Goal: Information Seeking & Learning: Find specific fact

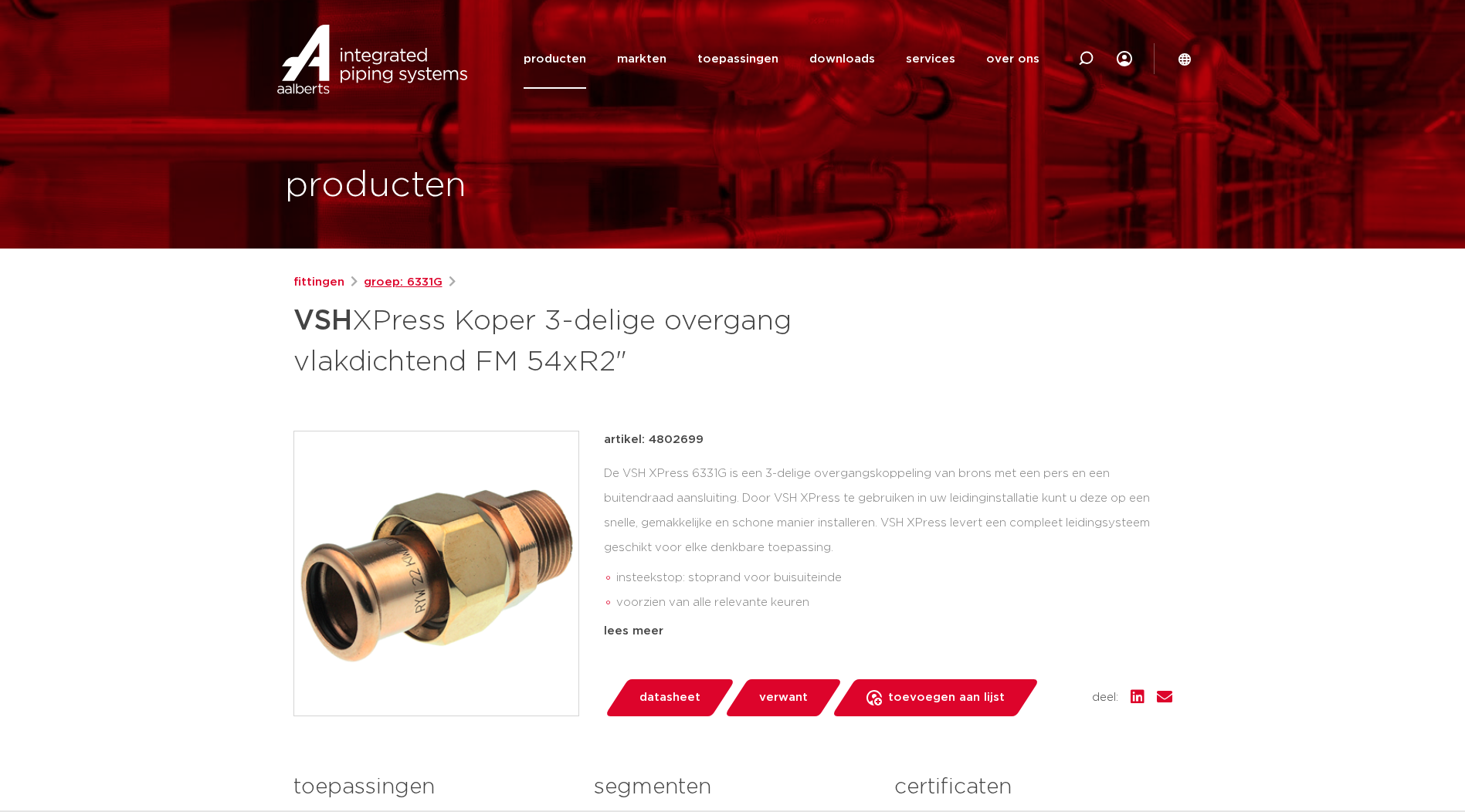
click at [395, 280] on link "groep: 6331G" at bounding box center [403, 282] width 79 height 18
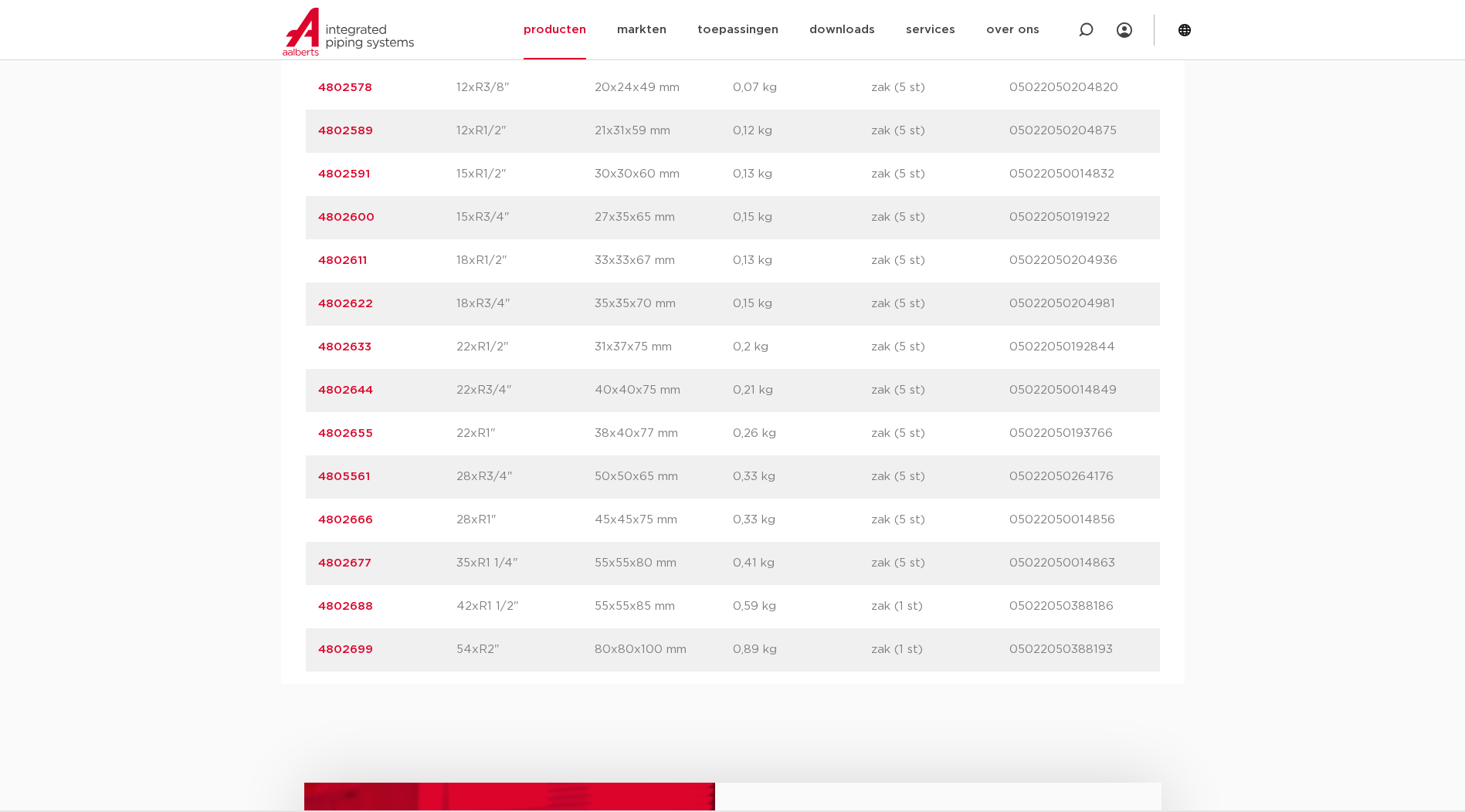
scroll to position [1158, 0]
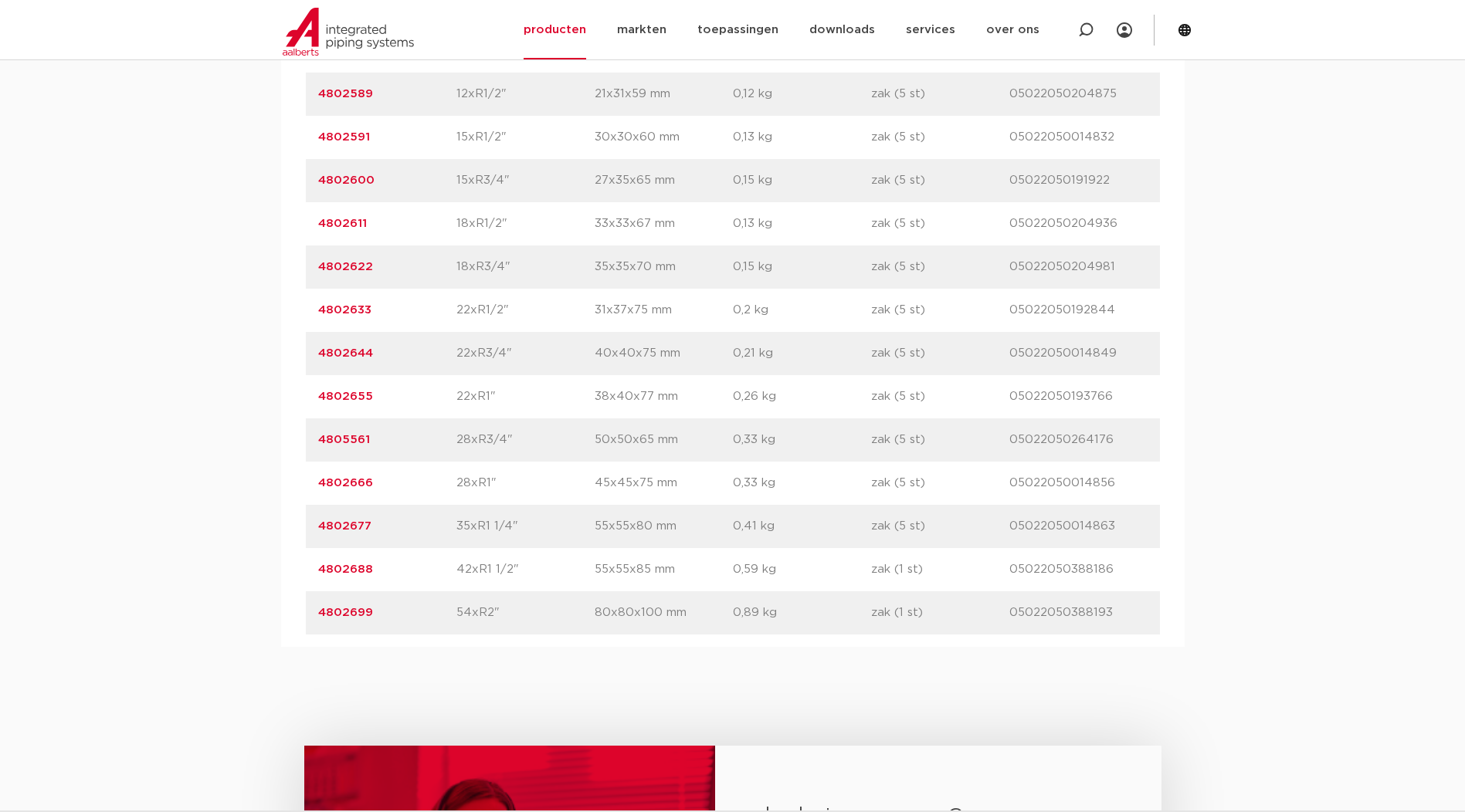
click at [357, 526] on link "4802677" at bounding box center [345, 525] width 54 height 11
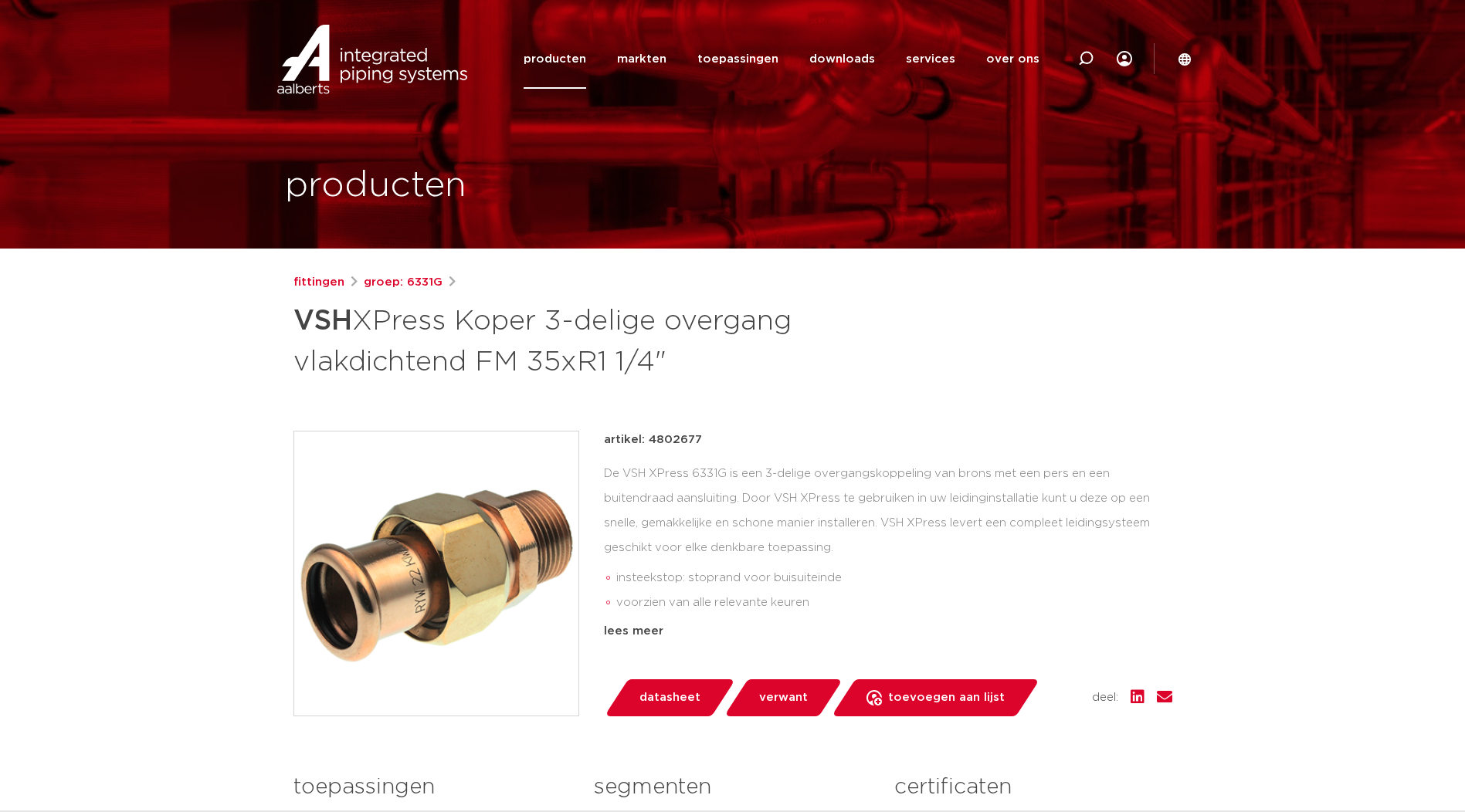
drag, startPoint x: 646, startPoint y: 437, endPoint x: 707, endPoint y: 439, distance: 61.0
click at [707, 439] on div "artikel: 4802677" at bounding box center [887, 440] width 568 height 18
drag, startPoint x: 707, startPoint y: 439, endPoint x: 687, endPoint y: 441, distance: 20.1
copy p "4802677"
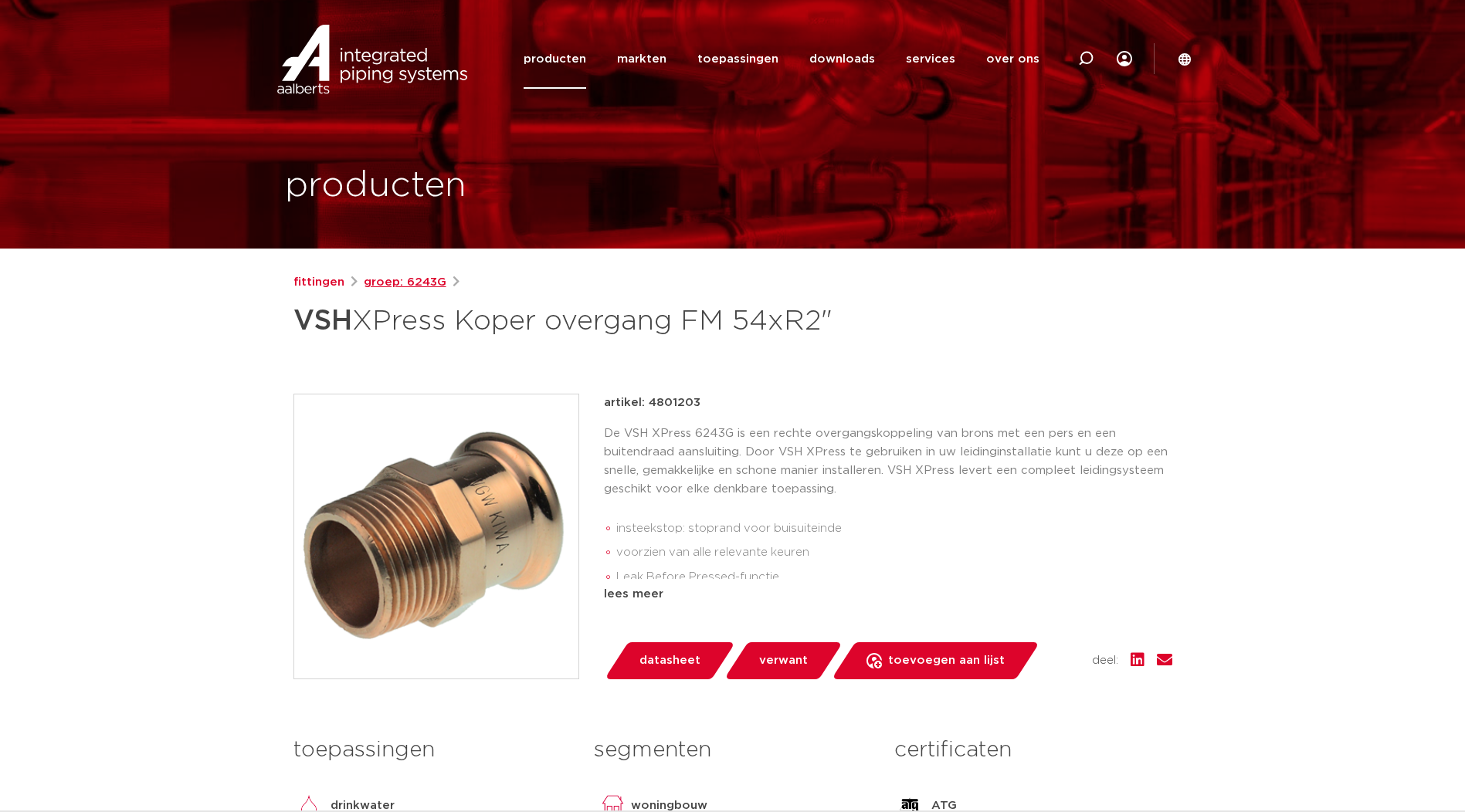
click at [394, 288] on link "groep: 6243G" at bounding box center [404, 282] width 82 height 18
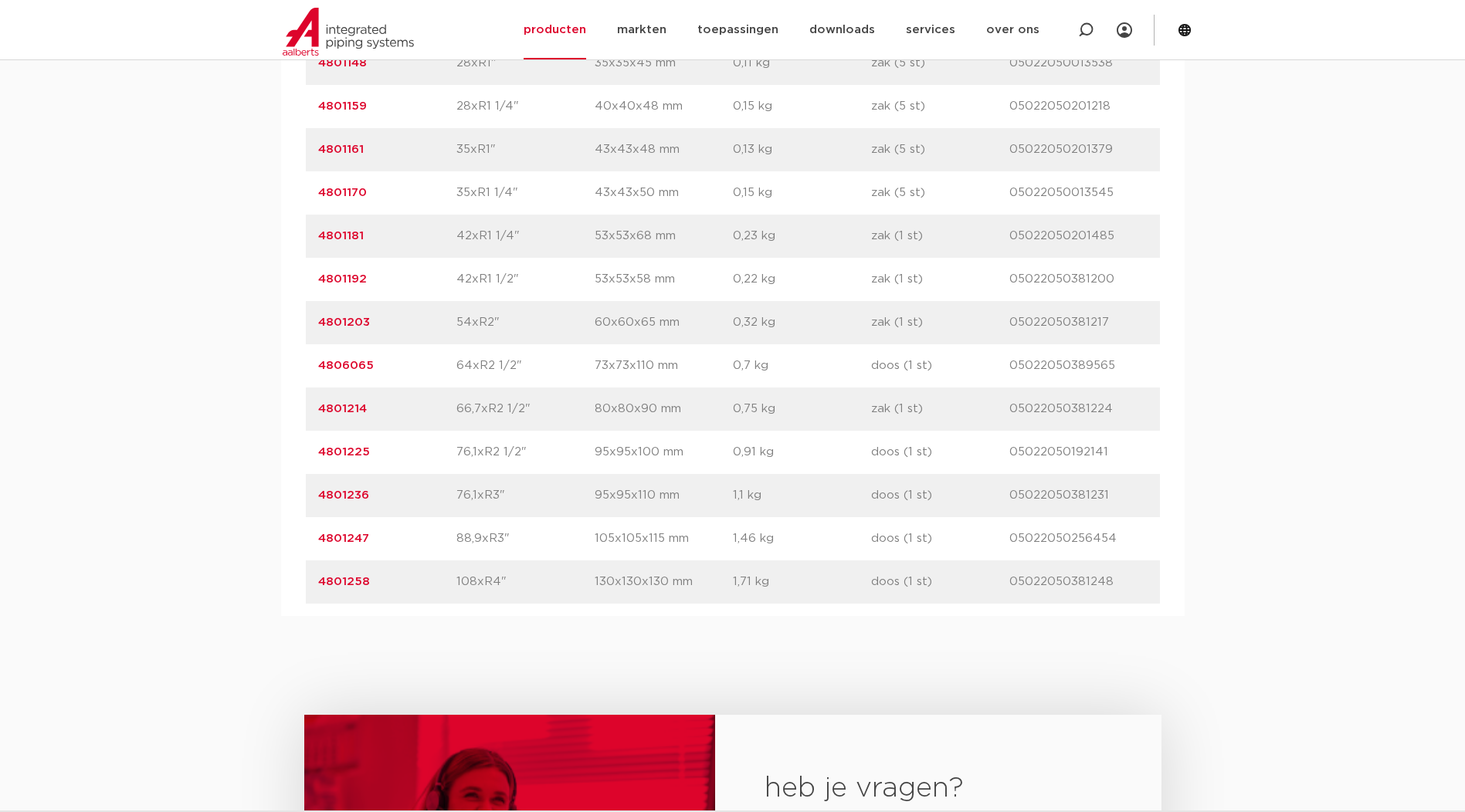
scroll to position [1672, 0]
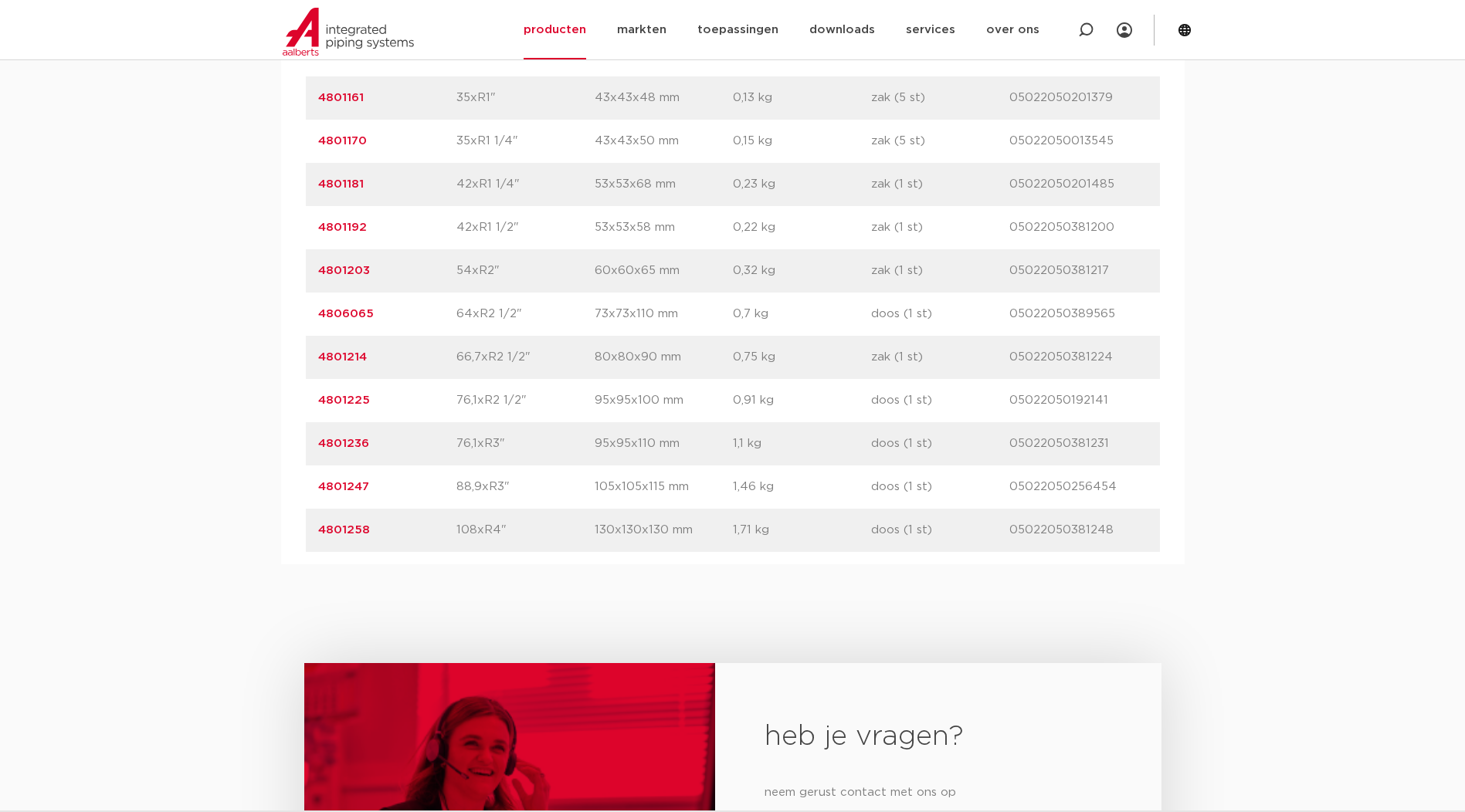
drag, startPoint x: 454, startPoint y: 488, endPoint x: 519, endPoint y: 487, distance: 65.0
click at [519, 487] on div "artikelnummer 4801247 afmeting 88,9xR3" afmetingen 105x105x115 mm gewicht 1,46 …" at bounding box center [732, 487] width 854 height 43
click at [519, 487] on p "88,9xR3"" at bounding box center [526, 487] width 139 height 18
drag, startPoint x: 454, startPoint y: 487, endPoint x: 518, endPoint y: 487, distance: 64.0
click at [518, 487] on div "artikelnummer 4801247 afmeting 88,9xR3" afmetingen 105x105x115 mm gewicht 1,46 …" at bounding box center [732, 487] width 854 height 43
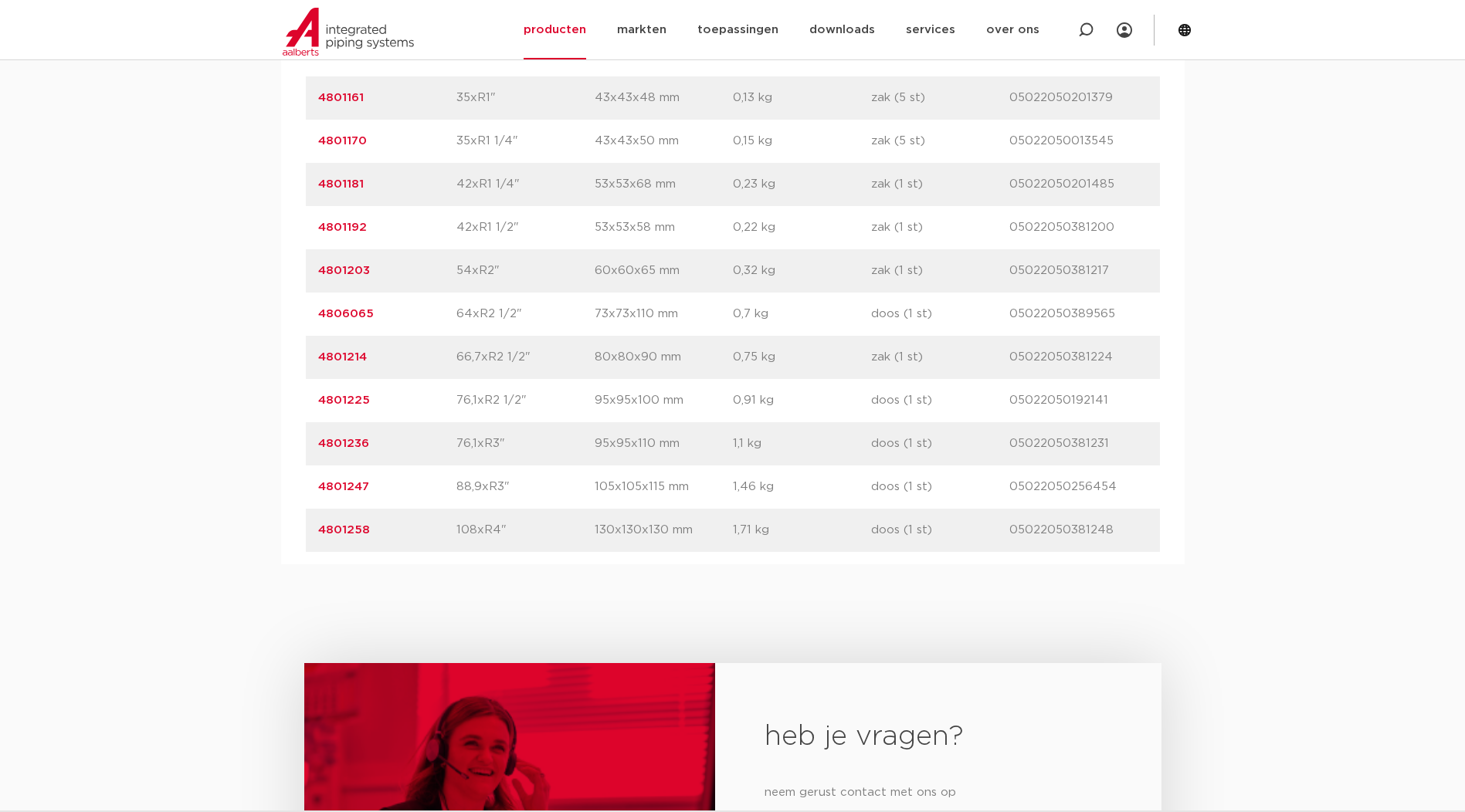
drag, startPoint x: 518, startPoint y: 487, endPoint x: 522, endPoint y: 494, distance: 8.1
click at [522, 494] on p "88,9xR3"" at bounding box center [526, 487] width 139 height 18
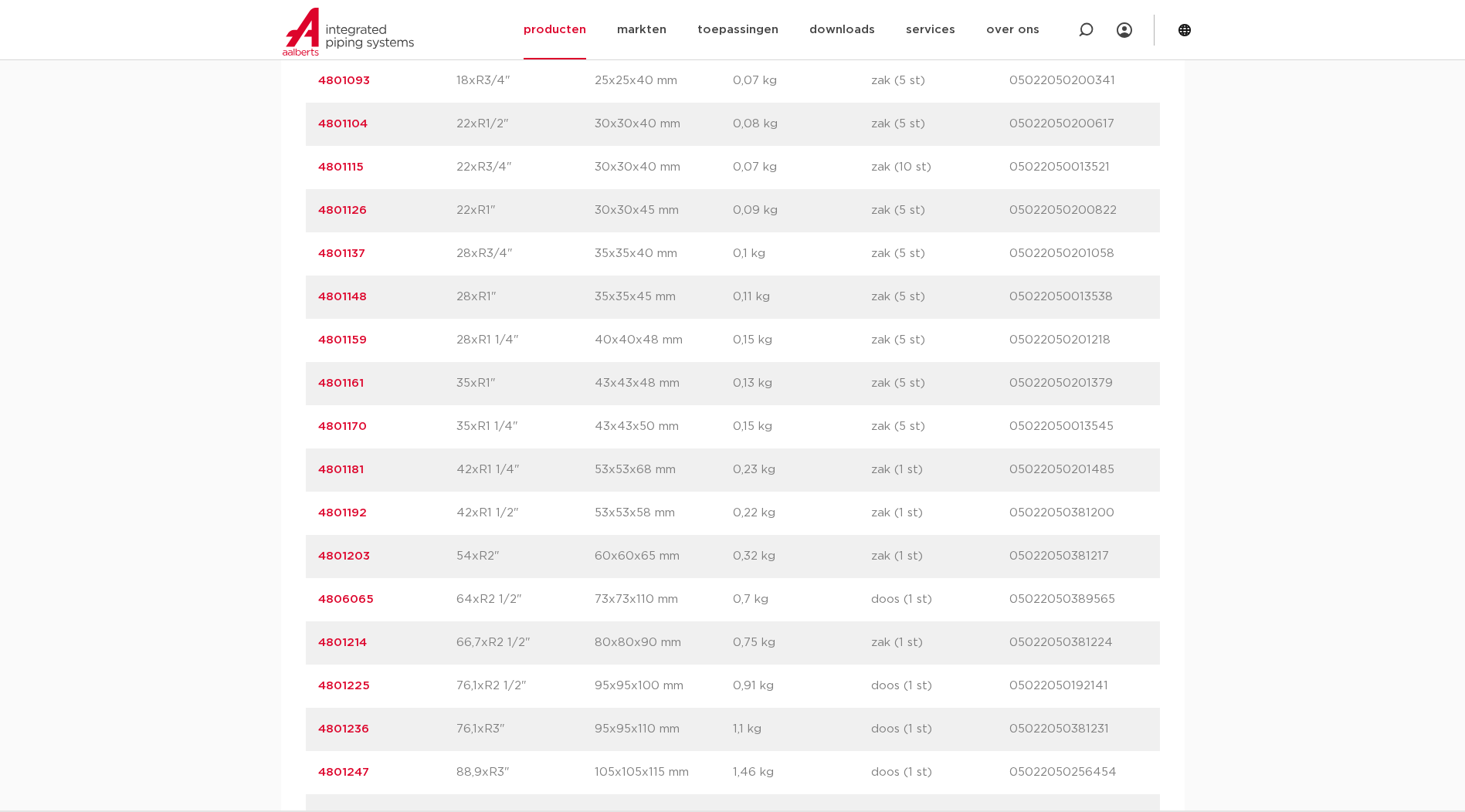
scroll to position [1544, 0]
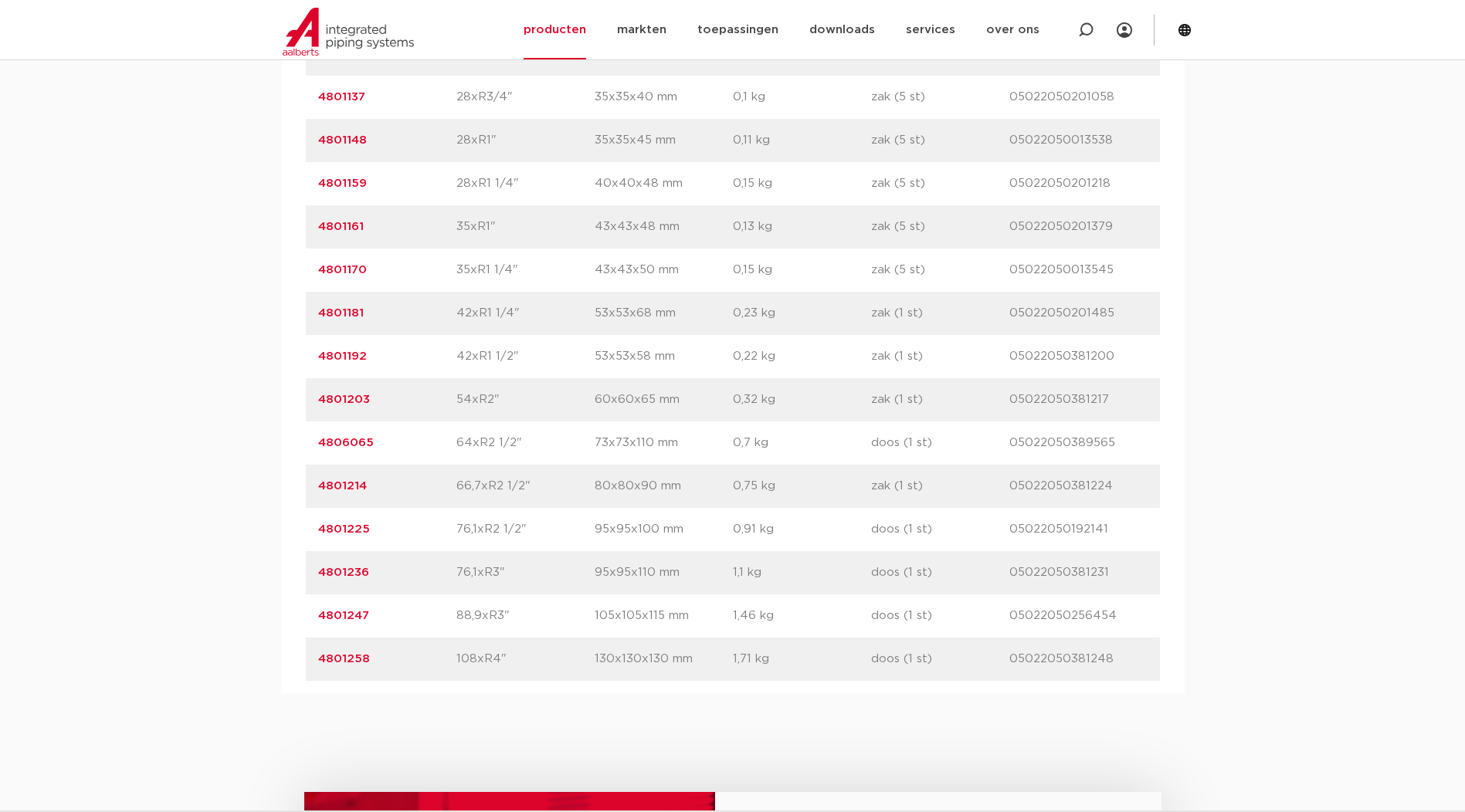
click at [348, 617] on link "4801247" at bounding box center [343, 615] width 51 height 11
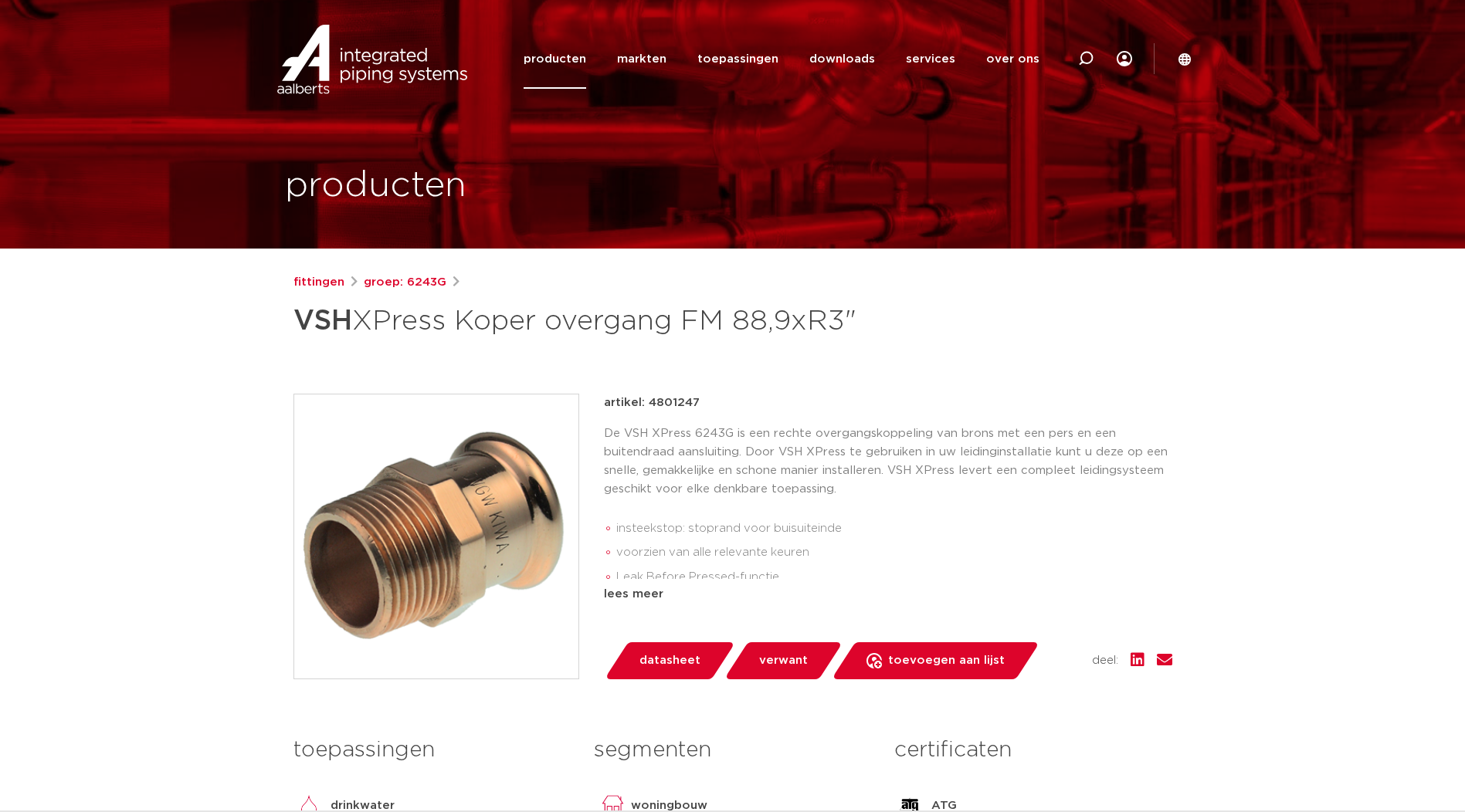
drag, startPoint x: 646, startPoint y: 403, endPoint x: 708, endPoint y: 396, distance: 62.4
click at [708, 396] on div "artikel: 4801247" at bounding box center [887, 403] width 568 height 18
drag, startPoint x: 708, startPoint y: 396, endPoint x: 686, endPoint y: 403, distance: 23.1
copy p "4801247"
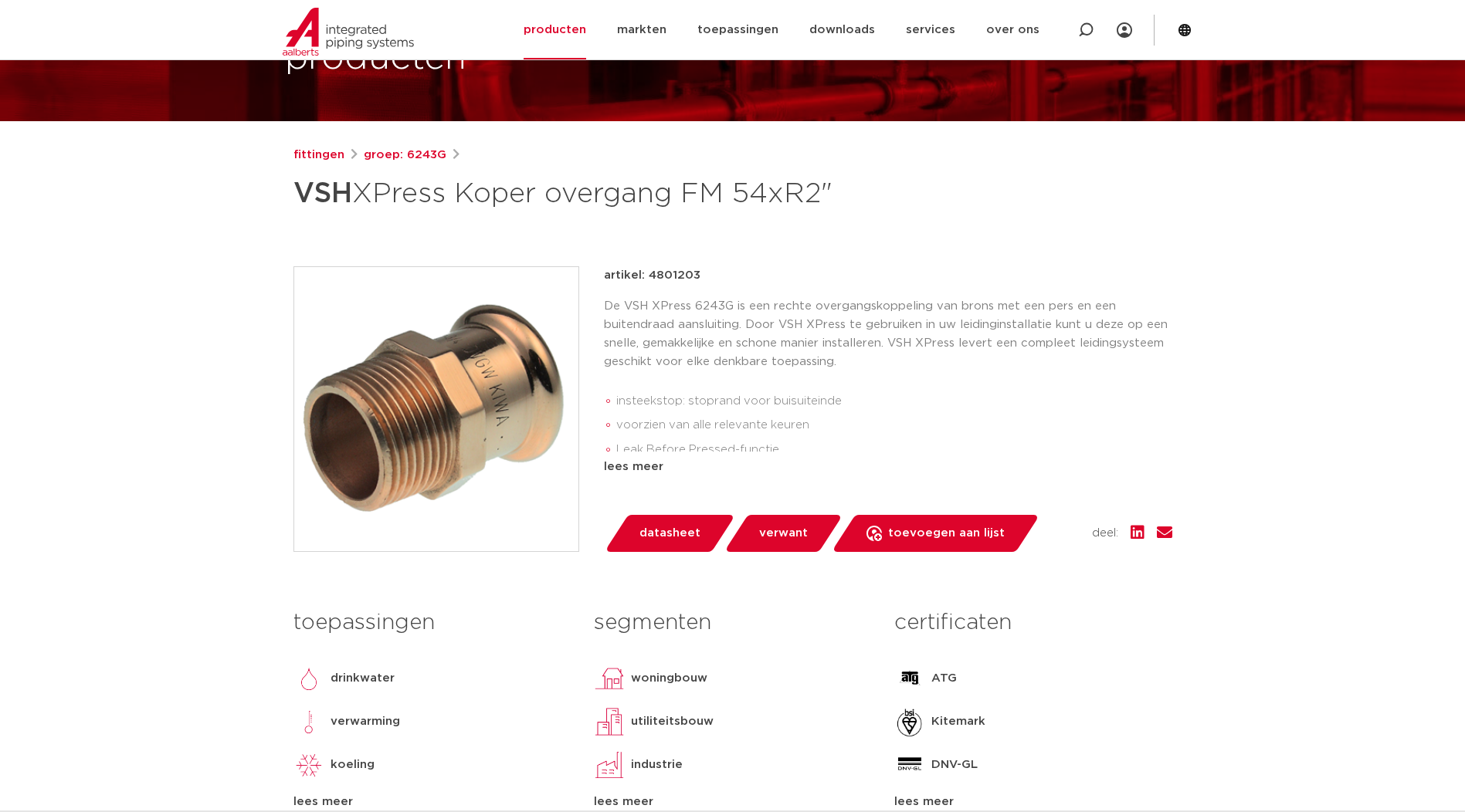
scroll to position [129, 0]
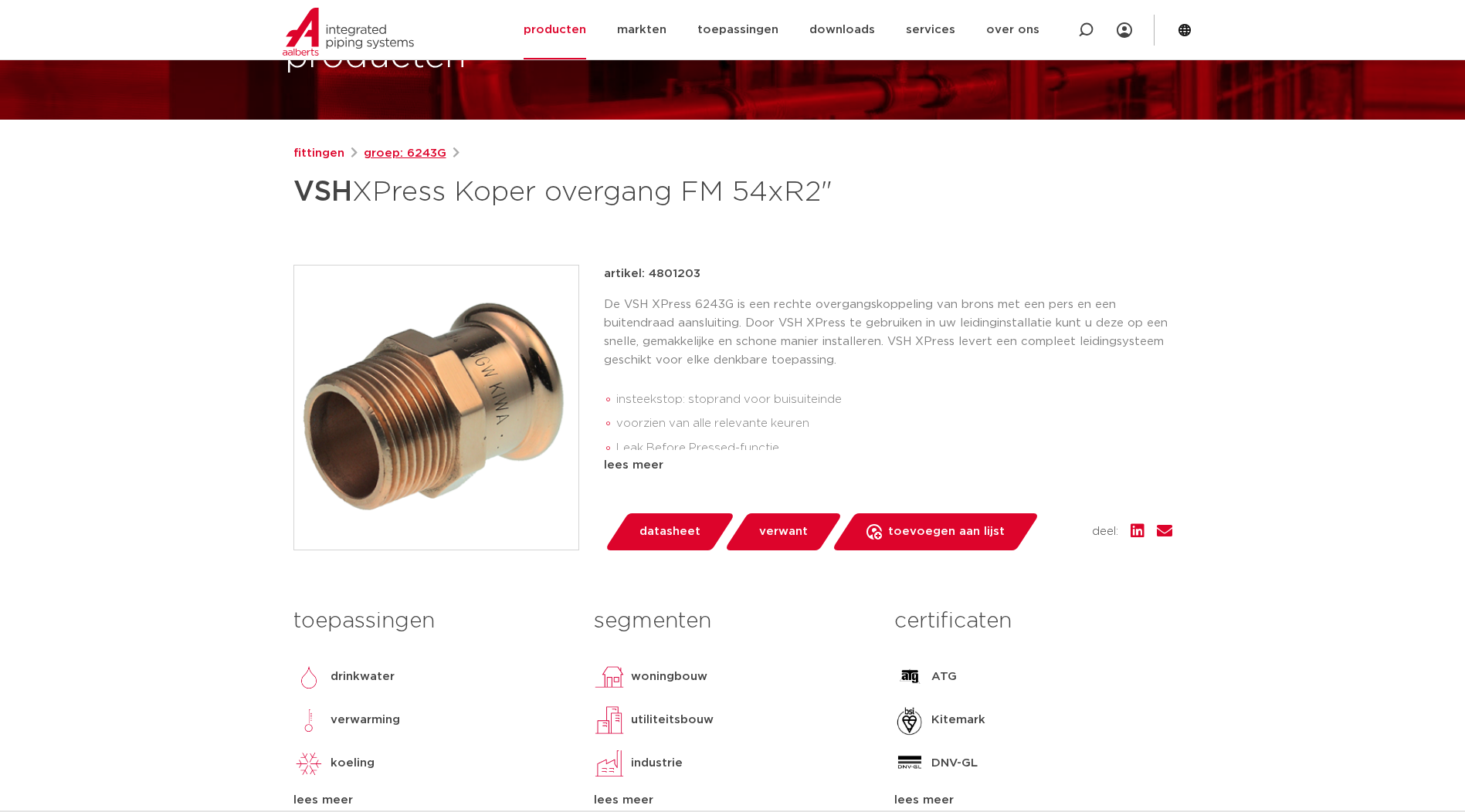
click at [414, 153] on link "groep: 6243G" at bounding box center [404, 153] width 82 height 18
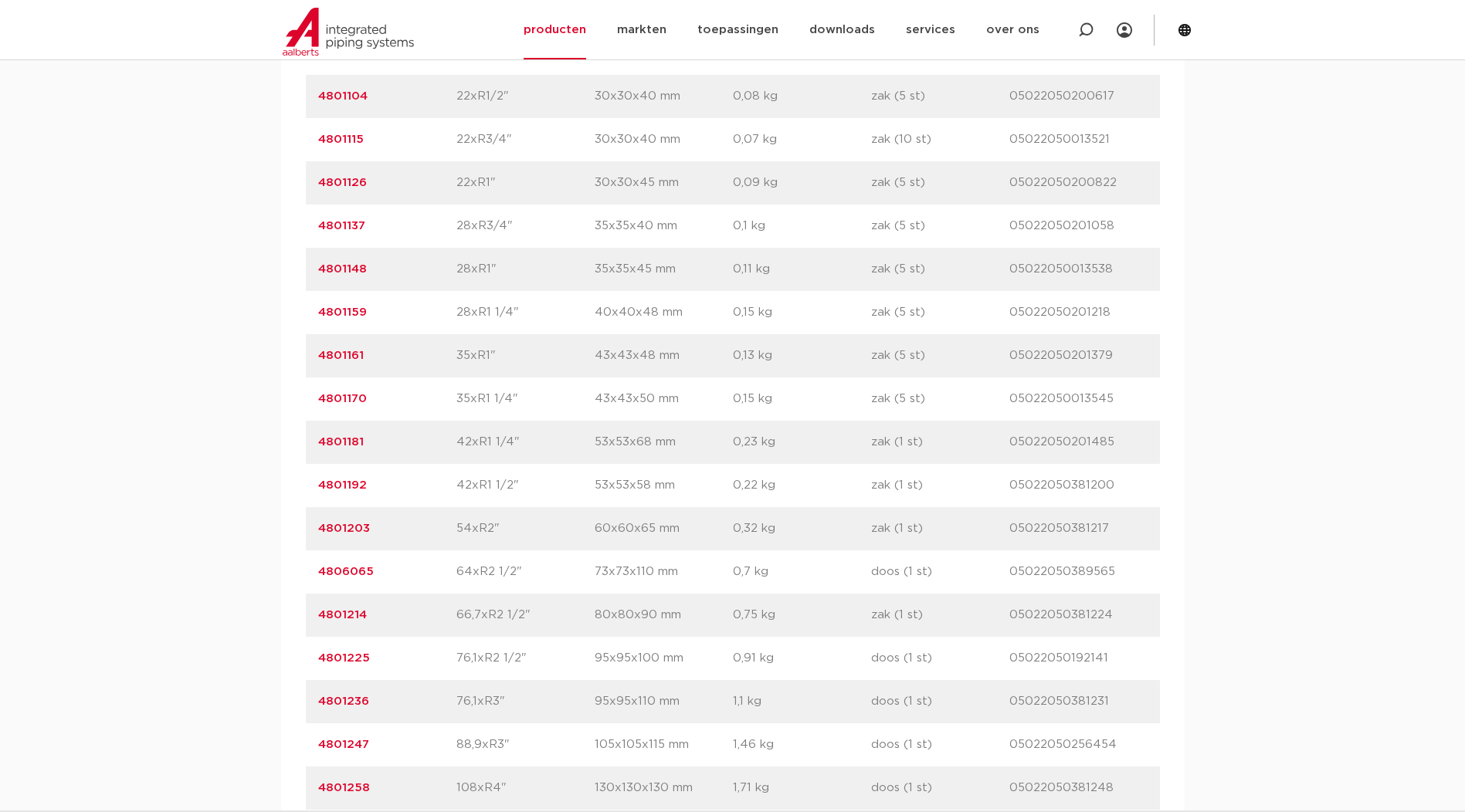
scroll to position [1801, 0]
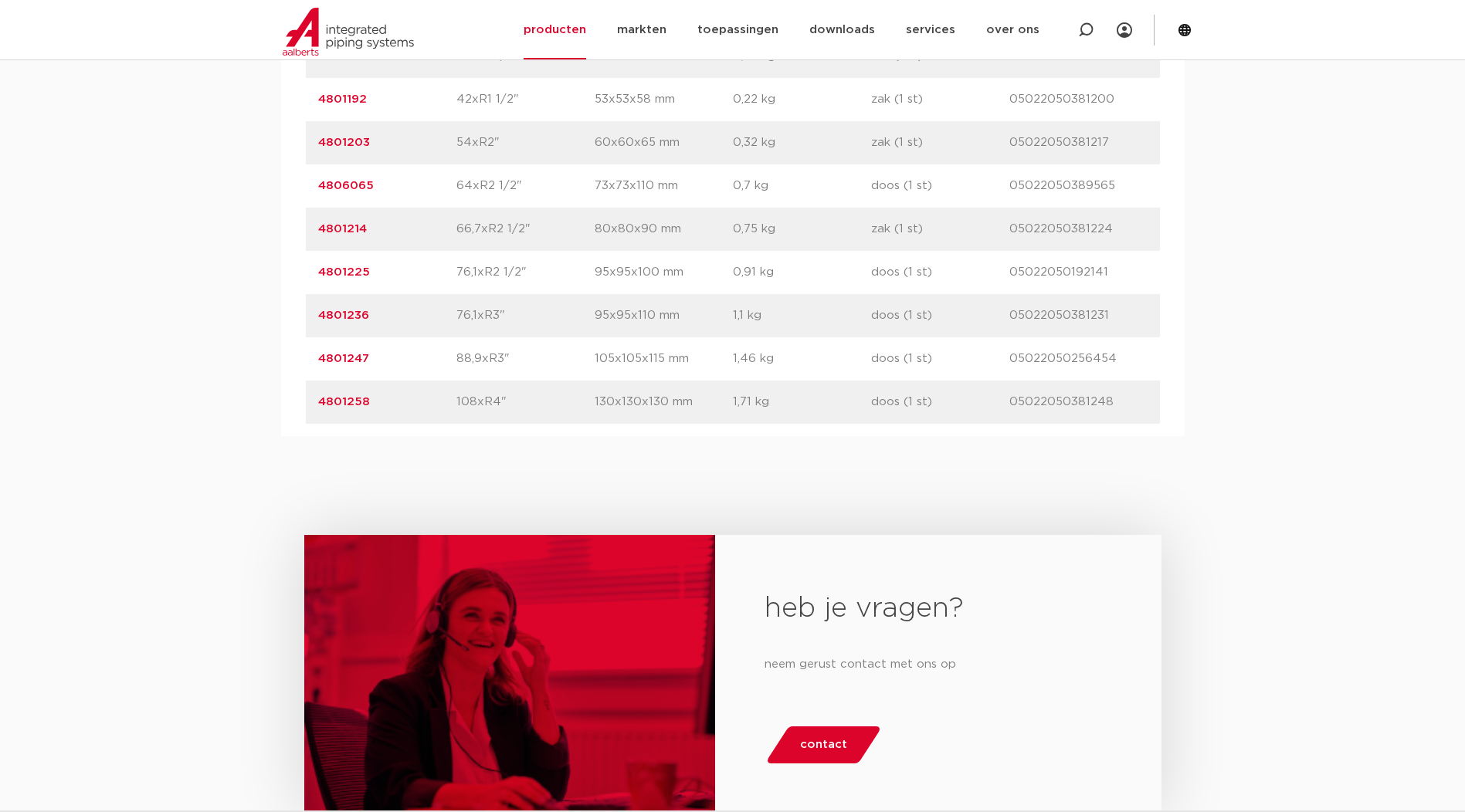
click at [346, 405] on link "4801258" at bounding box center [344, 401] width 52 height 11
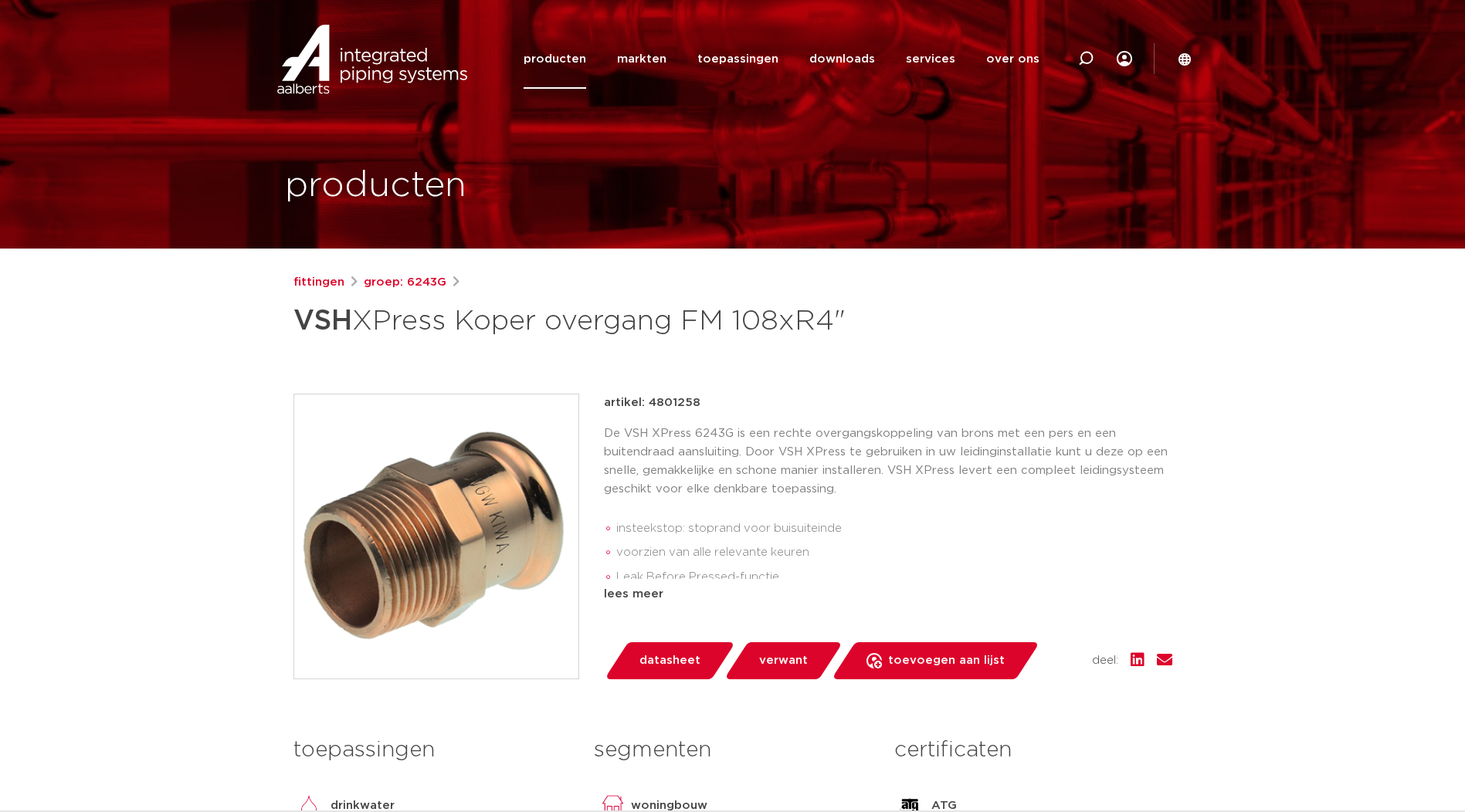
drag, startPoint x: 648, startPoint y: 400, endPoint x: 701, endPoint y: 403, distance: 53.1
click at [701, 403] on div "artikel: 4801258" at bounding box center [887, 403] width 568 height 18
copy p "4801258"
drag, startPoint x: 741, startPoint y: 324, endPoint x: 855, endPoint y: 321, distance: 114.0
click at [855, 321] on h1 "VSH XPress Koper overgang FM 108xR4"" at bounding box center [584, 321] width 580 height 47
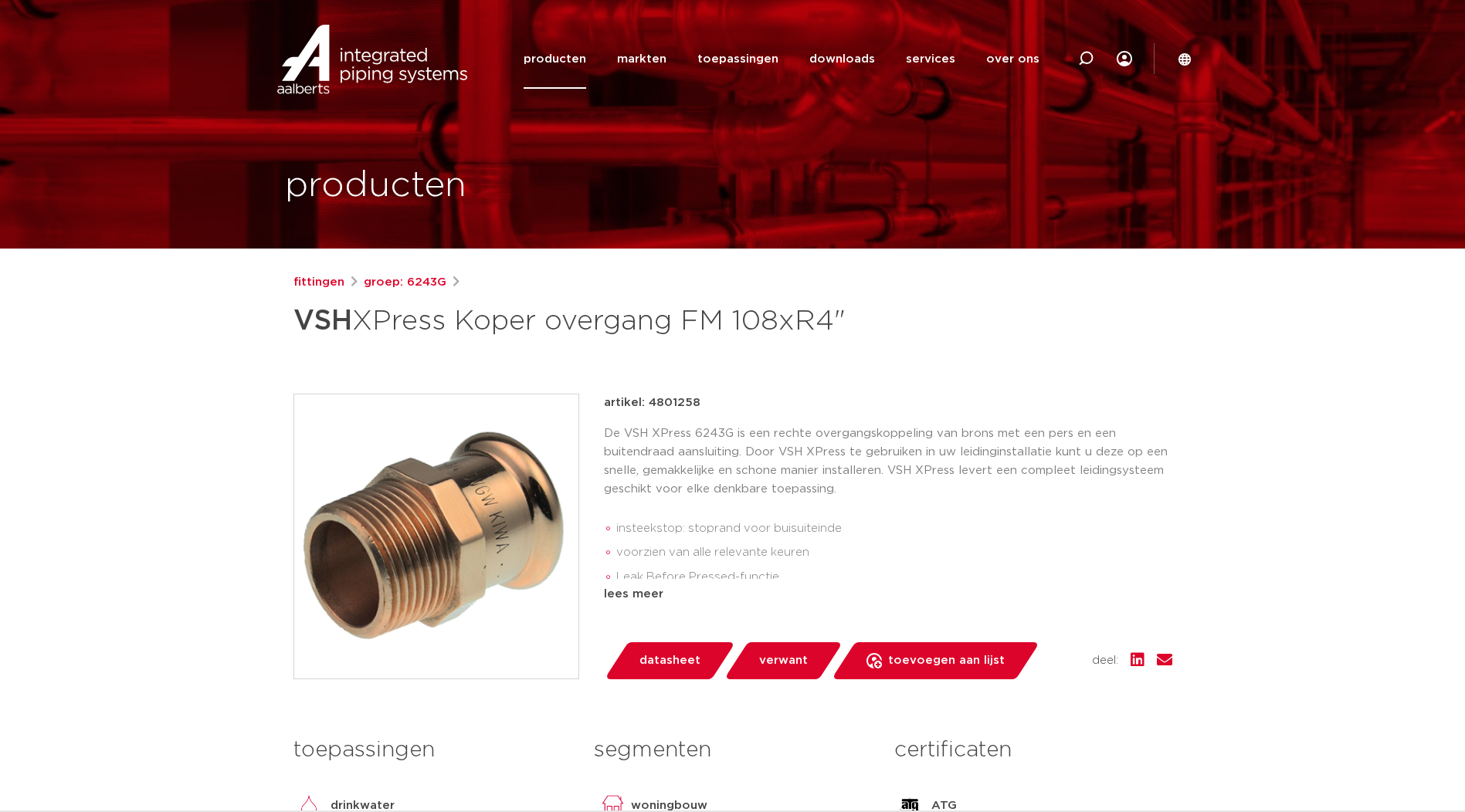
drag, startPoint x: 855, startPoint y: 321, endPoint x: 842, endPoint y: 324, distance: 13.3
copy h1 "108xR4""
drag, startPoint x: 447, startPoint y: 293, endPoint x: 406, endPoint y: 281, distance: 42.7
click at [406, 281] on div "fittingen groep: 6243G VSH XPress Koper overgang FM 108xR4"" at bounding box center [732, 309] width 879 height 71
drag, startPoint x: 406, startPoint y: 281, endPoint x: 524, endPoint y: 303, distance: 120.0
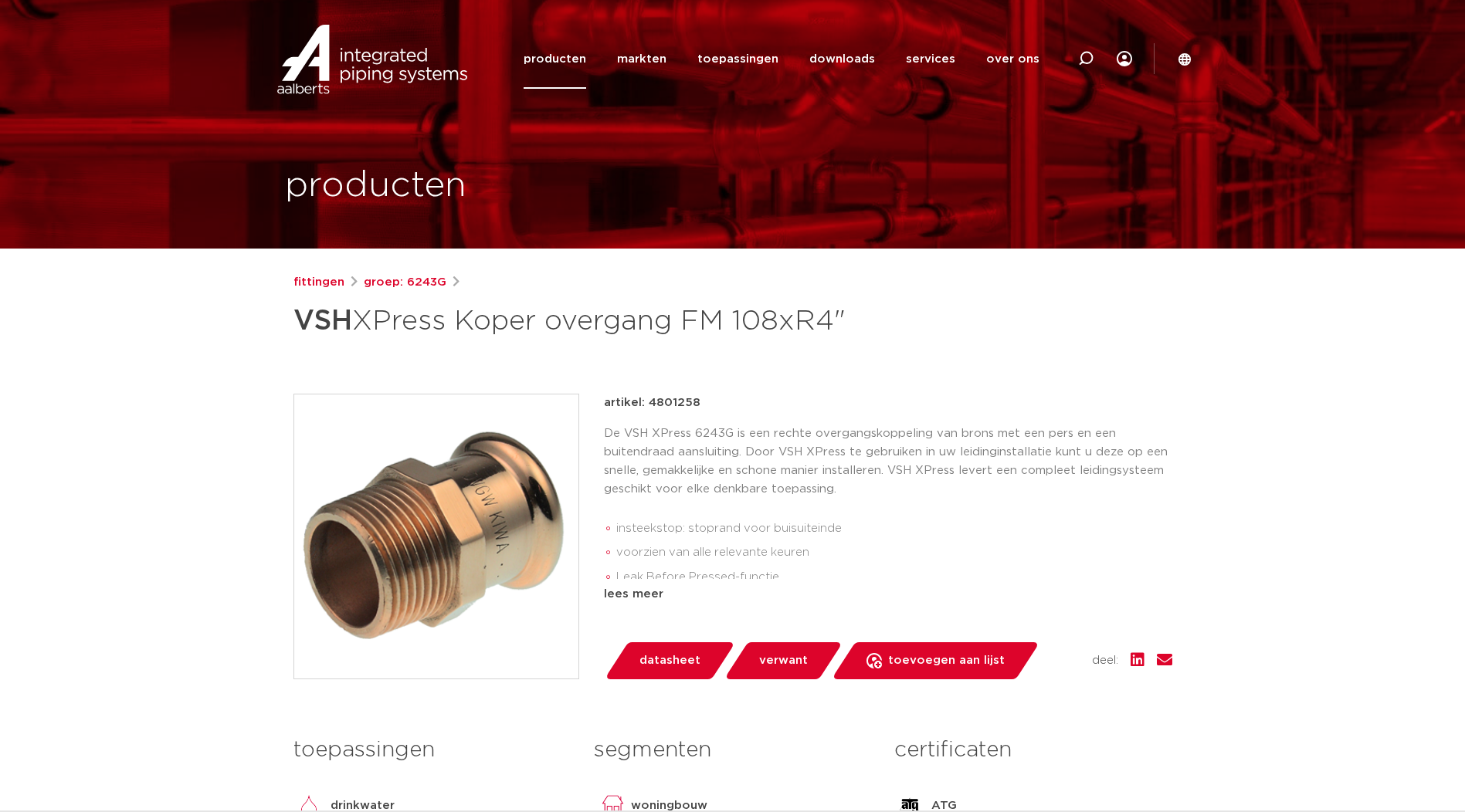
click at [528, 303] on h1 "VSH XPress Koper overgang FM 108xR4"" at bounding box center [584, 321] width 580 height 47
drag, startPoint x: 445, startPoint y: 281, endPoint x: 403, endPoint y: 284, distance: 42.1
click at [403, 284] on div "fittingen groep: 6243G" at bounding box center [732, 282] width 879 height 18
copy link "6243G"
drag, startPoint x: 300, startPoint y: 325, endPoint x: 858, endPoint y: 325, distance: 558.0
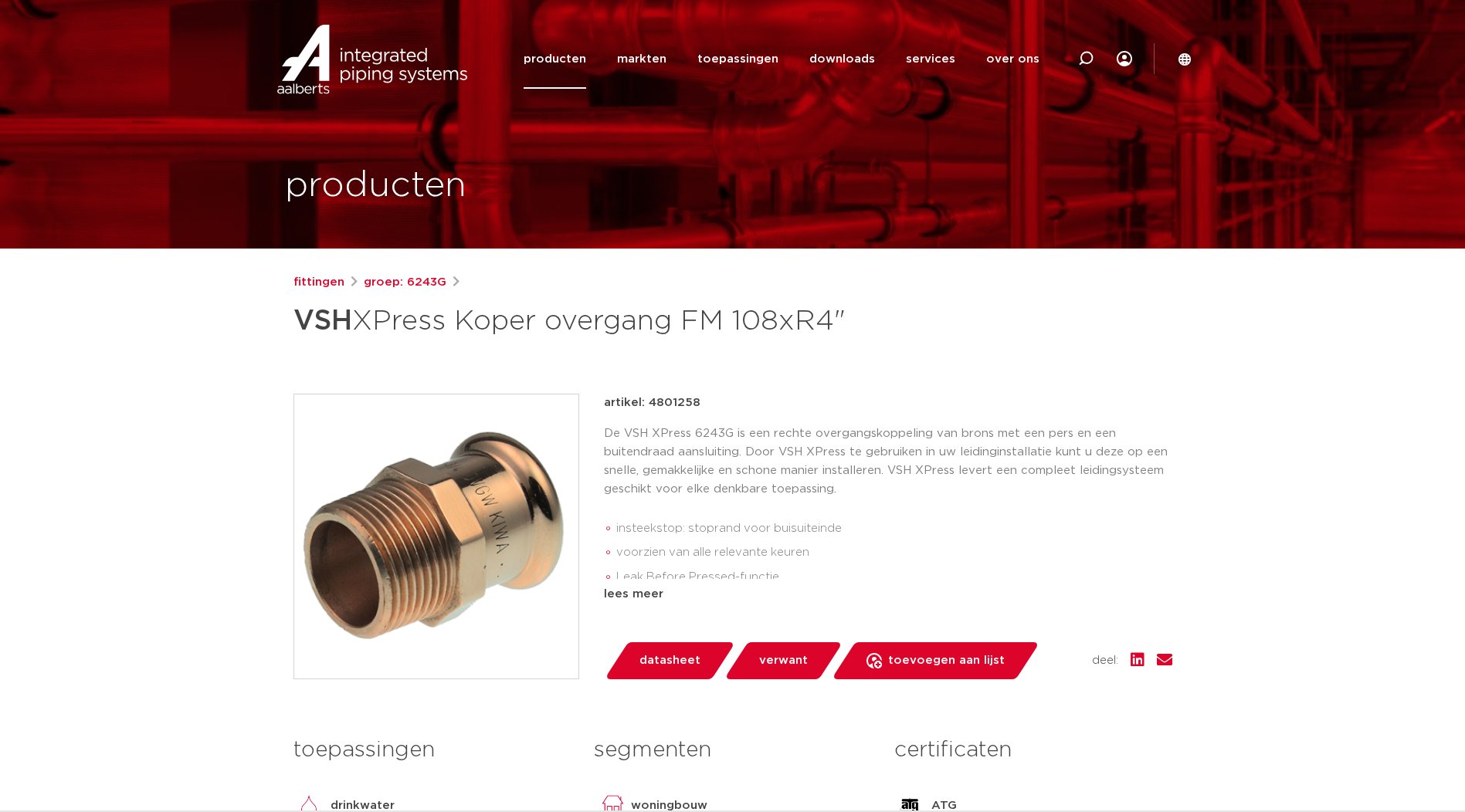
click at [858, 325] on h1 "VSH XPress Koper overgang FM 108xR4"" at bounding box center [584, 321] width 580 height 47
drag, startPoint x: 858, startPoint y: 325, endPoint x: 830, endPoint y: 327, distance: 28.1
copy h1 "VSH XPress Koper overgang FM 108xR4""
drag, startPoint x: 648, startPoint y: 403, endPoint x: 700, endPoint y: 403, distance: 52.0
click at [700, 403] on div "artikel: 4801258" at bounding box center [887, 403] width 568 height 18
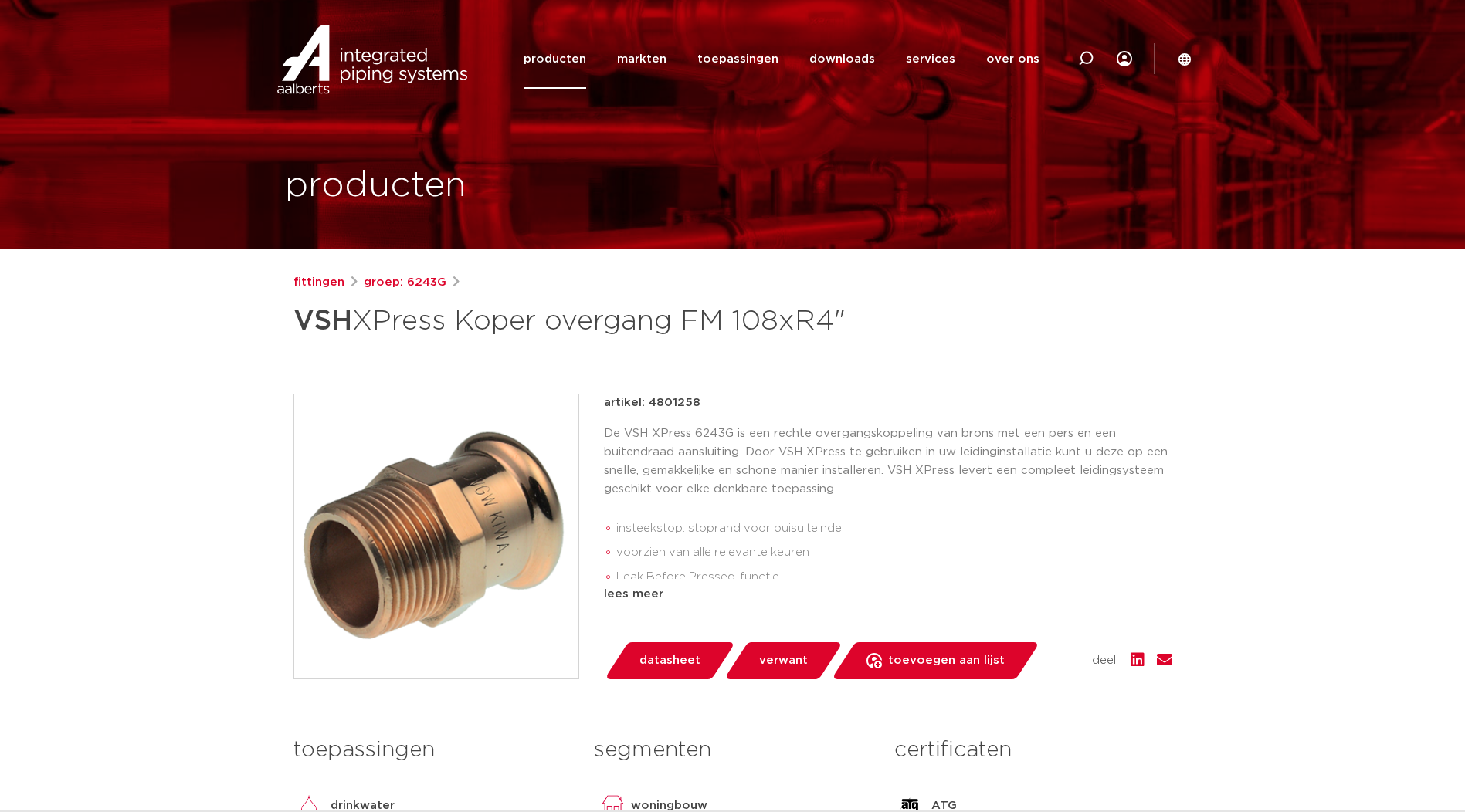
drag, startPoint x: 700, startPoint y: 403, endPoint x: 690, endPoint y: 403, distance: 10.0
copy p "4801258"
